Goal: Ask a question

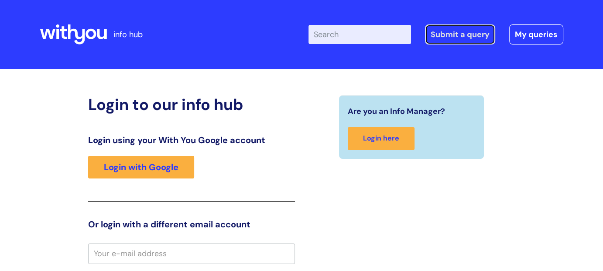
click at [470, 34] on link "Submit a query" at bounding box center [460, 34] width 70 height 20
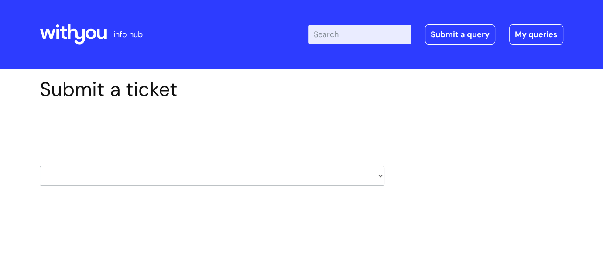
click at [376, 175] on select "HR / People IT and Support Clinical Drug Alerts Finance Accounts Data Support T…" at bounding box center [212, 176] width 344 height 20
select select "it_and_support"
click at [40, 166] on select "HR / People IT and Support Clinical Drug Alerts Finance Accounts Data Support T…" at bounding box center [212, 176] width 344 height 20
click at [79, 233] on select "... Mobile Phone Reset & MFA Accounts, Starters and Leavers IT Hardware issue I…" at bounding box center [212, 232] width 344 height 20
select select "System/software"
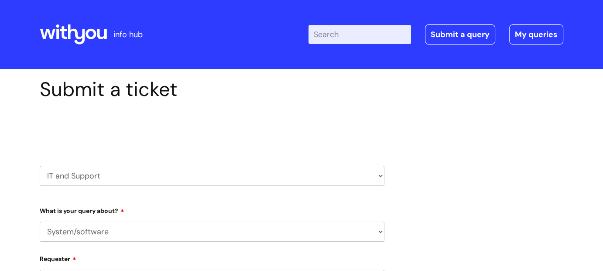
click at [40, 222] on select "... Mobile Phone Reset & MFA Accounts, Starters and Leavers IT Hardware issue I…" at bounding box center [212, 232] width 344 height 20
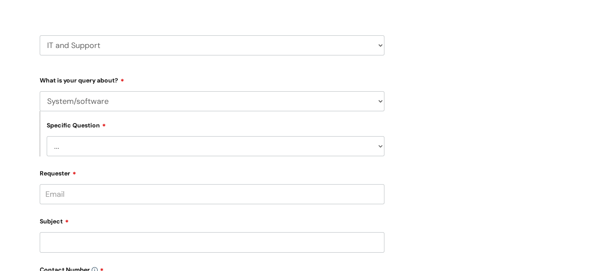
scroll to position [131, 0]
click at [78, 148] on select "... Halo PCMIS Iaptus NHS Email CJSM Email Mitel Another System Google (Workspa…" at bounding box center [216, 146] width 338 height 20
select select "Another System"
click at [47, 136] on select "... Halo PCMIS Iaptus NHS Email CJSM Email Mitel Another System Google (Workspa…" at bounding box center [216, 146] width 338 height 20
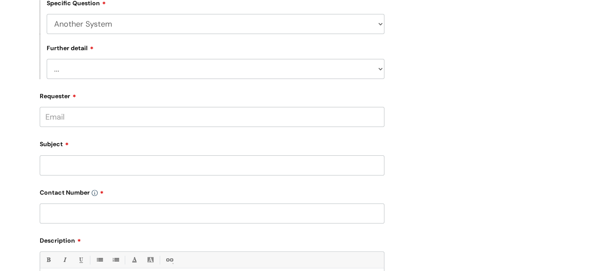
scroll to position [262, 0]
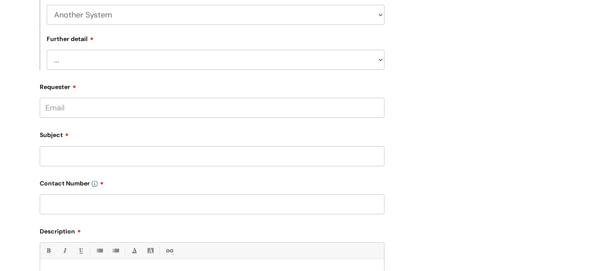
click at [71, 65] on select "... I’ve got a login issue Something else" at bounding box center [216, 60] width 338 height 20
select select "Something else"
click at [47, 50] on select "... I’ve got a login issue Something else" at bounding box center [216, 60] width 338 height 20
click at [74, 111] on input "Requester" at bounding box center [212, 108] width 344 height 20
type input "Pete Shepherd"
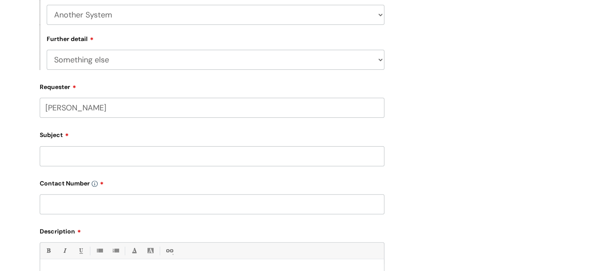
click at [75, 160] on div "Subject" at bounding box center [212, 146] width 344 height 39
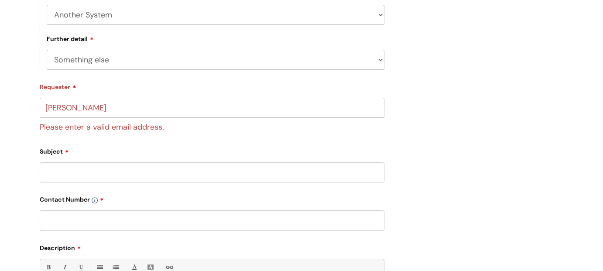
type input "I"
drag, startPoint x: 3, startPoint y: 0, endPoint x: 183, endPoint y: 143, distance: 229.7
click at [182, 142] on form "Type Of Request ... Accounts (Finance) Alerts! (For clinical team) Data Protect…" at bounding box center [212, 176] width 344 height 468
click at [119, 178] on input "Subject" at bounding box center [212, 172] width 344 height 20
type input "Incident Management System access"
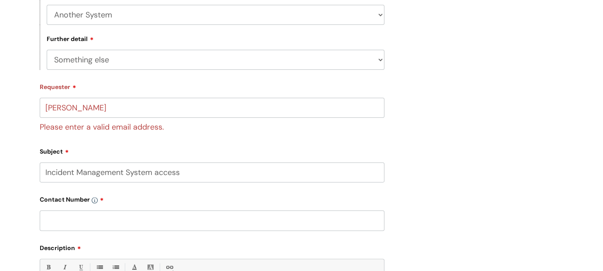
click at [103, 219] on input "text" at bounding box center [212, 220] width 344 height 20
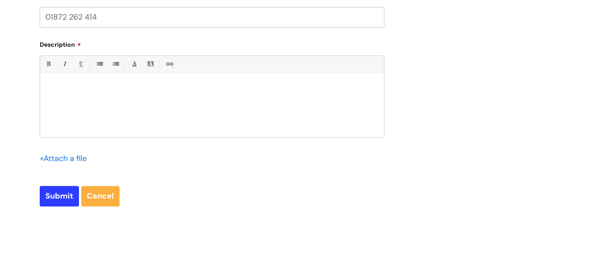
scroll to position [480, 0]
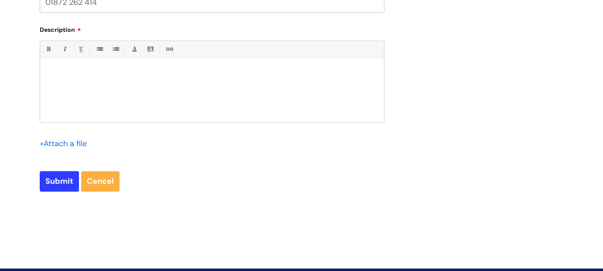
type input "01872 262 414"
click at [79, 72] on p at bounding box center [212, 72] width 331 height 8
click at [166, 74] on p "I have changed roles at Chy Residential RehaB (from Team leader to Residential …" at bounding box center [212, 72] width 331 height 8
click at [304, 70] on p "I have changed roles at Chy Residential Rehab (from Team leader to Residential …" at bounding box center [212, 72] width 331 height 8
click at [372, 73] on p "I have changed roles at Chy Residential Rehab (from Team leader to Residential …" at bounding box center [212, 76] width 331 height 16
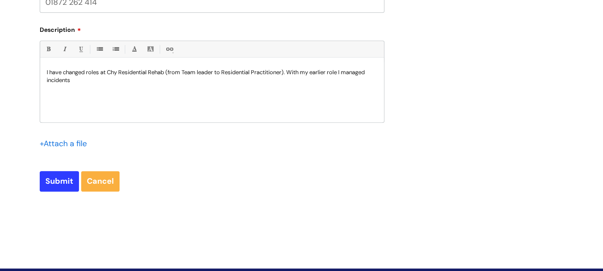
click at [87, 84] on p "I have changed roles at Chy Residential Rehab (from Team leader to Residential …" at bounding box center [212, 76] width 331 height 16
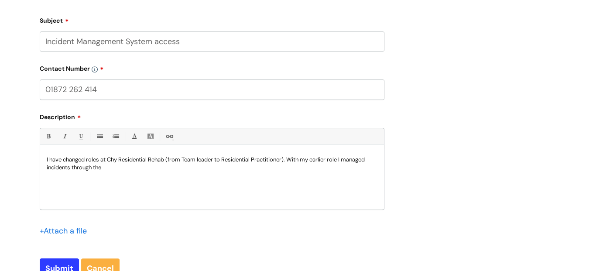
scroll to position [436, 0]
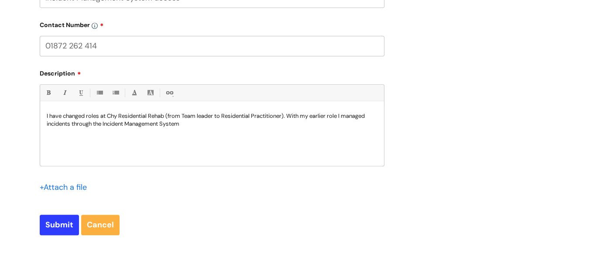
click at [193, 125] on p "I have changed roles at Chy Residential Rehab (from Team leader to Residential …" at bounding box center [212, 120] width 331 height 16
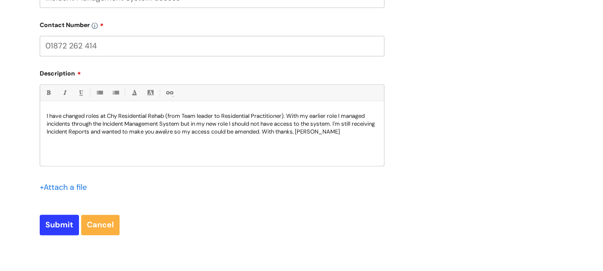
click at [194, 134] on p "I have changed roles at Chy Residential Rehab (from Team leader to Residential …" at bounding box center [212, 124] width 331 height 24
click at [179, 129] on p "I have changed roles at Chy Residential Rehab (from Team leader to Residential …" at bounding box center [212, 124] width 331 height 24
click at [181, 131] on p "I have changed roles at Chy Residential Rehab (from Team leader to Residential …" at bounding box center [212, 124] width 331 height 24
drag, startPoint x: 245, startPoint y: 133, endPoint x: 257, endPoint y: 132, distance: 11.8
click at [257, 132] on p "I have changed roles at Chy Residential Rehab (from Team leader to Residential …" at bounding box center [212, 124] width 331 height 24
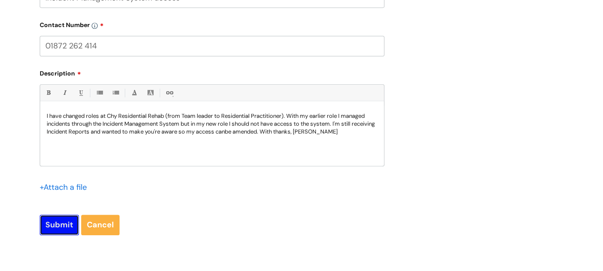
click at [57, 227] on input "Submit" at bounding box center [59, 225] width 39 height 20
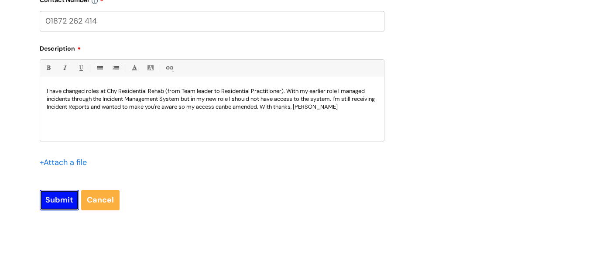
scroll to position [480, 0]
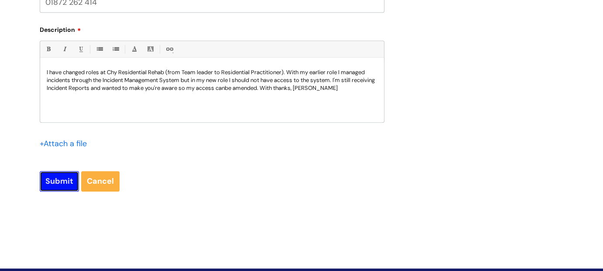
click at [55, 181] on input "Submit" at bounding box center [59, 181] width 39 height 20
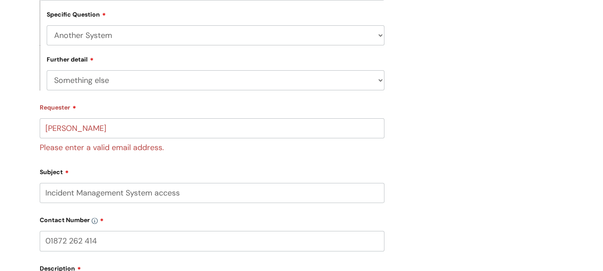
scroll to position [262, 0]
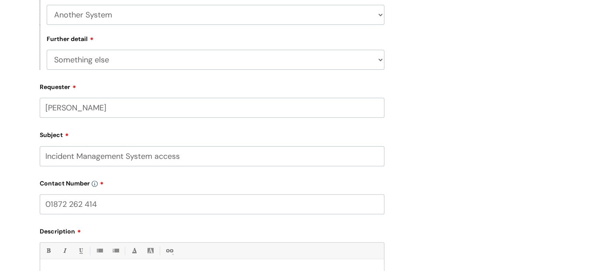
drag, startPoint x: 99, startPoint y: 111, endPoint x: 44, endPoint y: 105, distance: 55.3
click at [45, 105] on input "Pete Shepherd" at bounding box center [212, 108] width 344 height 20
type input "p"
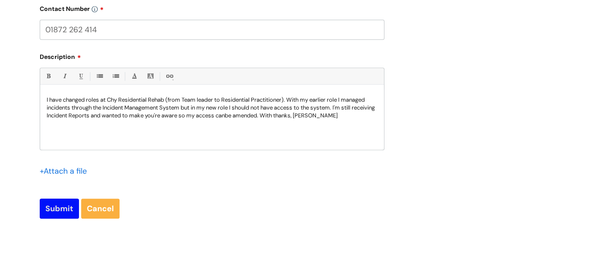
type input "pete.shepherd@wearewithyou.org.uk"
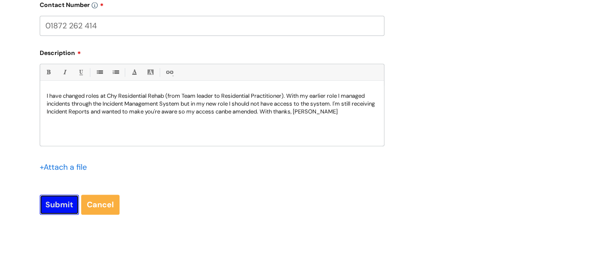
click at [57, 205] on input "Submit" at bounding box center [59, 204] width 39 height 20
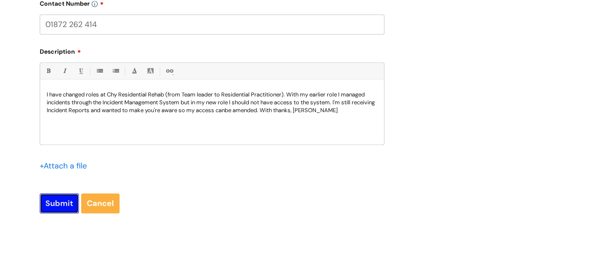
type input "Please Wait..."
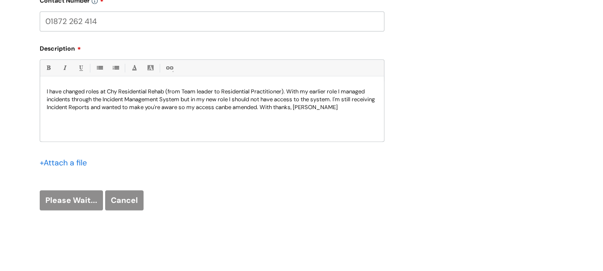
scroll to position [470, 0]
